Goal: Information Seeking & Learning: Learn about a topic

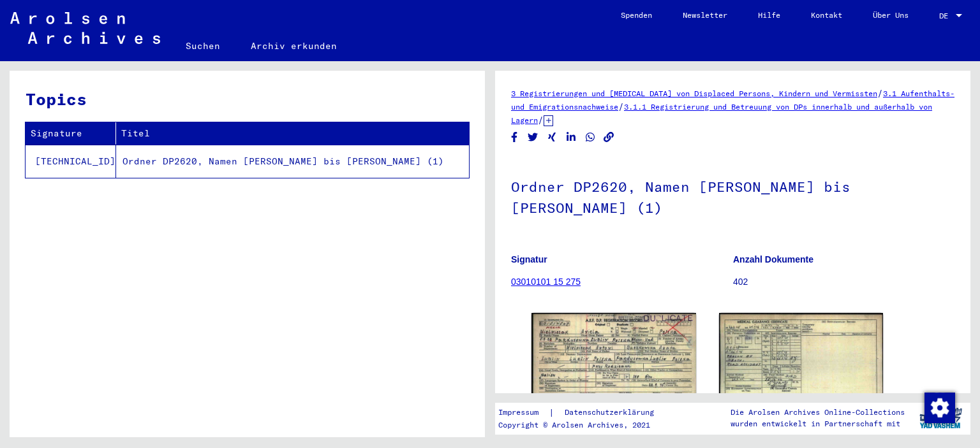
click at [247, 163] on td "Ordner DP2620, Namen [PERSON_NAME] bis [PERSON_NAME] (1)" at bounding box center [292, 161] width 353 height 33
click at [213, 163] on td "Ordner DP2620, Namen [PERSON_NAME] bis [PERSON_NAME] (1)" at bounding box center [292, 161] width 353 height 33
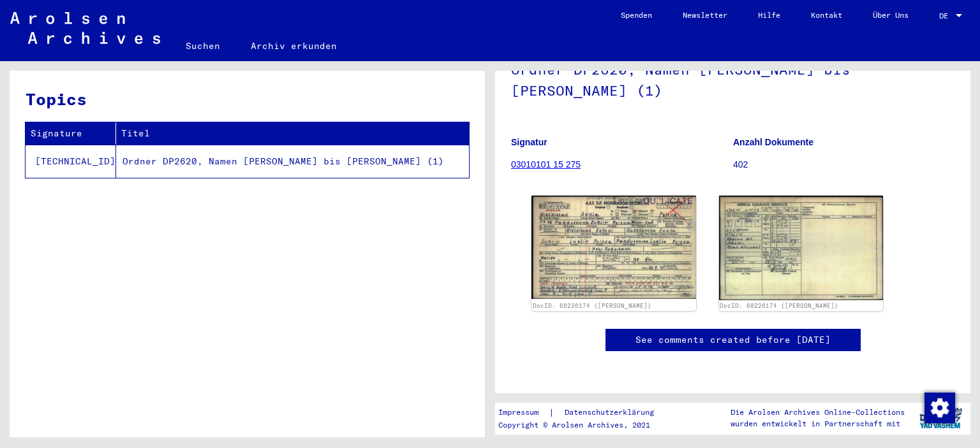
scroll to position [255, 0]
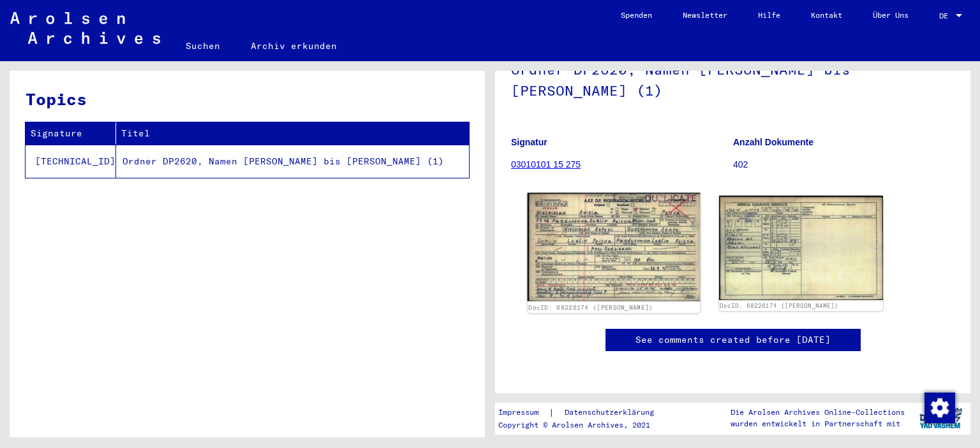
click at [617, 193] on img at bounding box center [614, 247] width 172 height 108
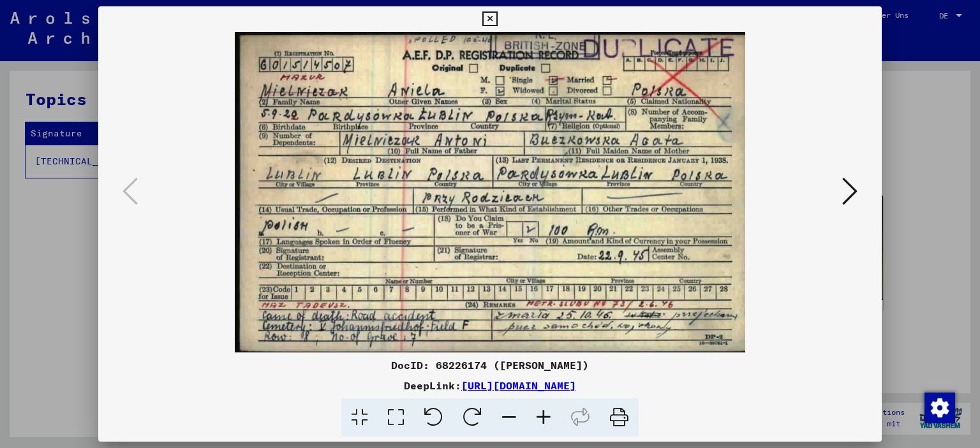
click at [619, 417] on icon at bounding box center [619, 418] width 39 height 39
click at [848, 196] on icon at bounding box center [849, 191] width 15 height 31
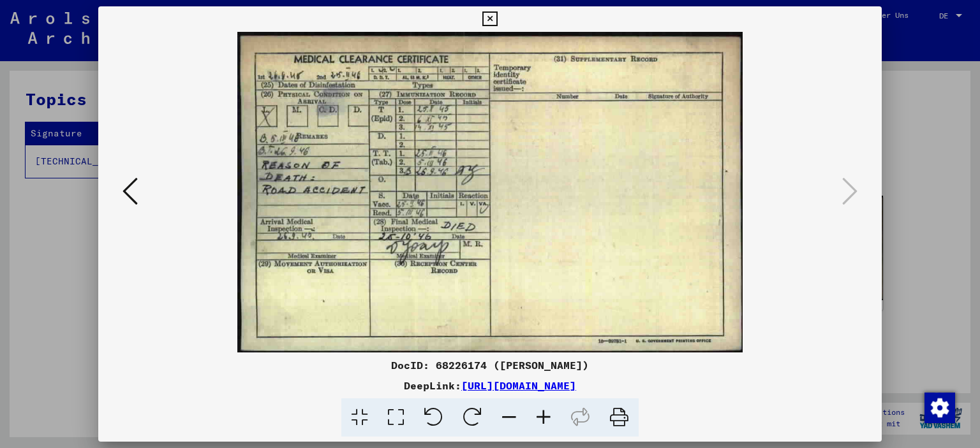
click at [389, 412] on icon at bounding box center [396, 418] width 36 height 39
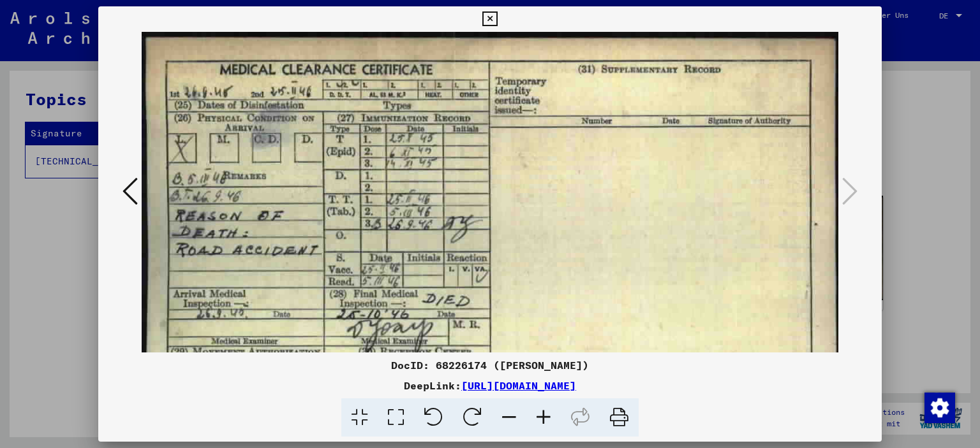
click at [356, 410] on icon at bounding box center [359, 418] width 36 height 39
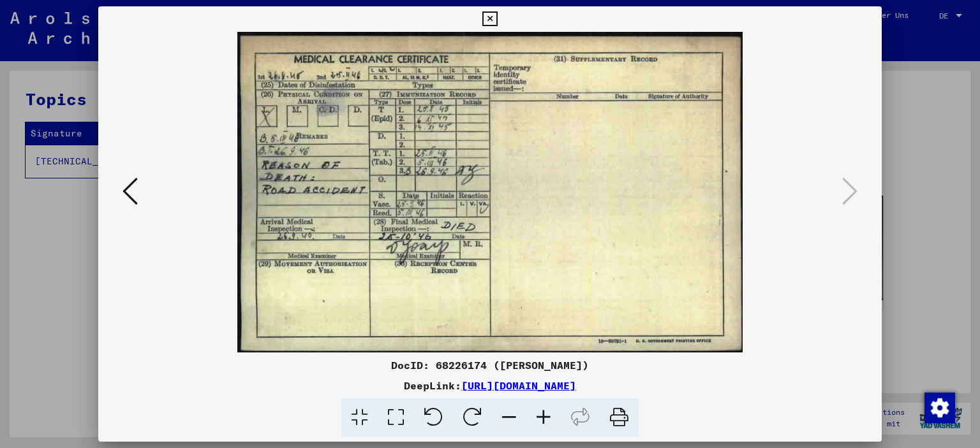
click at [398, 418] on icon at bounding box center [396, 418] width 36 height 39
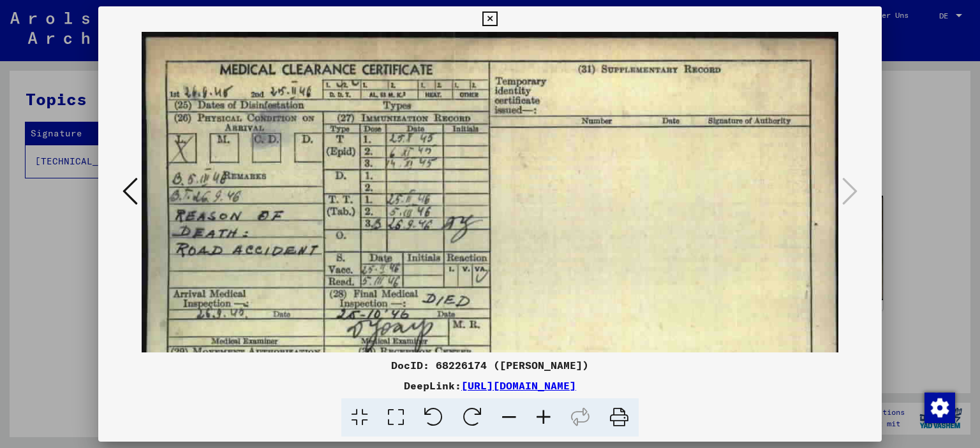
click at [362, 413] on icon at bounding box center [359, 418] width 36 height 39
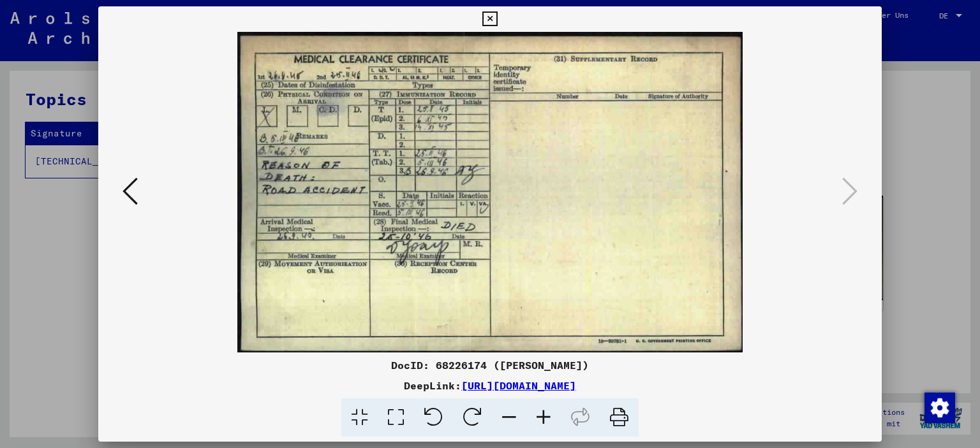
drag, startPoint x: 623, startPoint y: 421, endPoint x: 721, endPoint y: 385, distance: 104.7
click at [623, 421] on icon at bounding box center [619, 418] width 39 height 39
click at [130, 184] on icon at bounding box center [129, 191] width 15 height 31
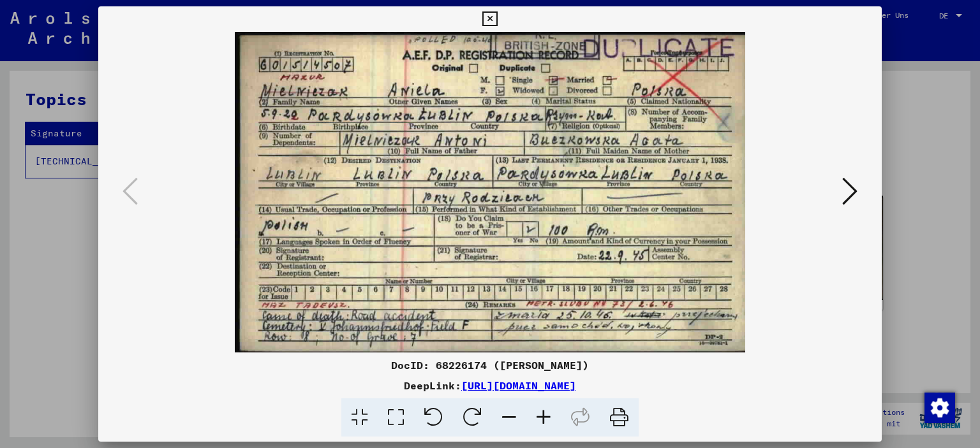
click at [979, 228] on div at bounding box center [490, 224] width 980 height 448
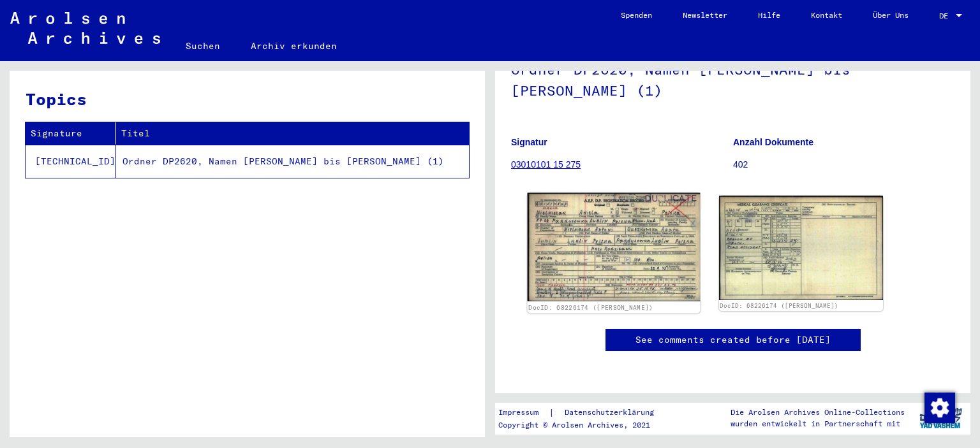
scroll to position [191, 0]
click at [576, 193] on img at bounding box center [614, 247] width 172 height 108
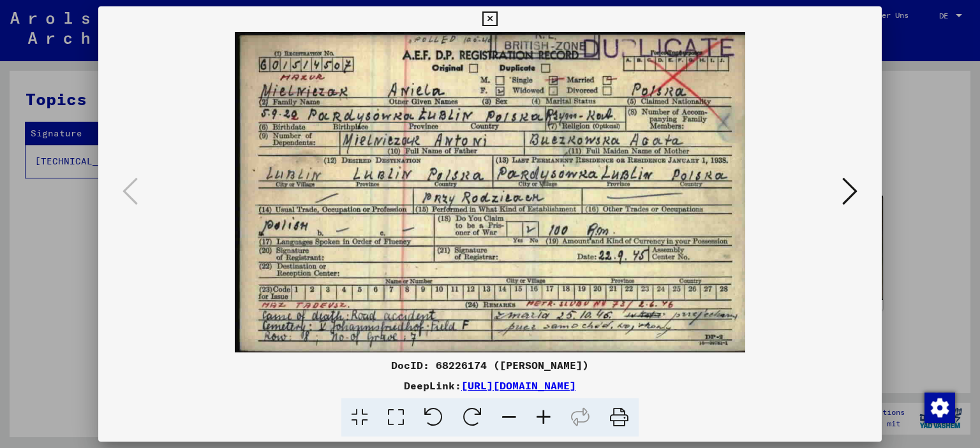
click at [488, 11] on icon at bounding box center [489, 18] width 15 height 15
